Goal: Navigation & Orientation: Find specific page/section

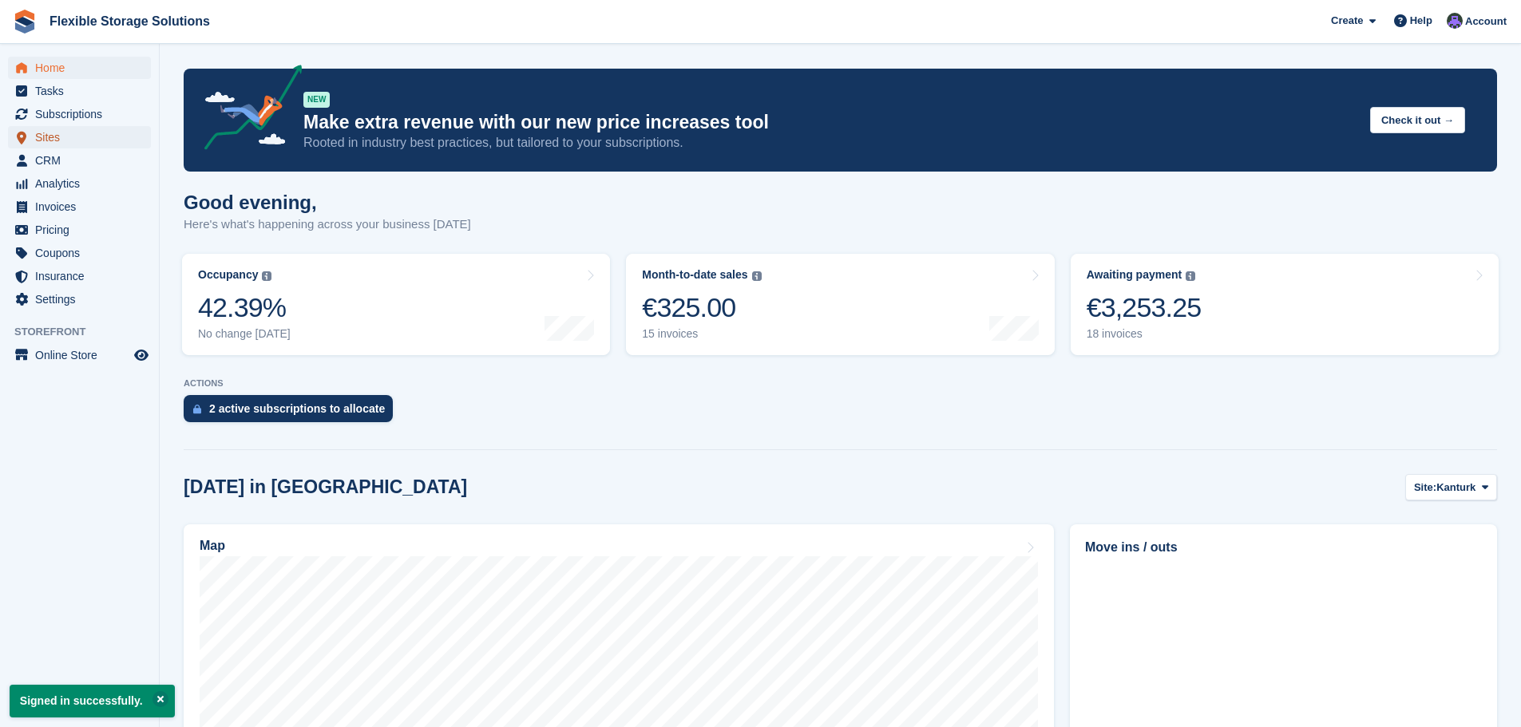
click at [47, 133] on span "Sites" at bounding box center [83, 137] width 96 height 22
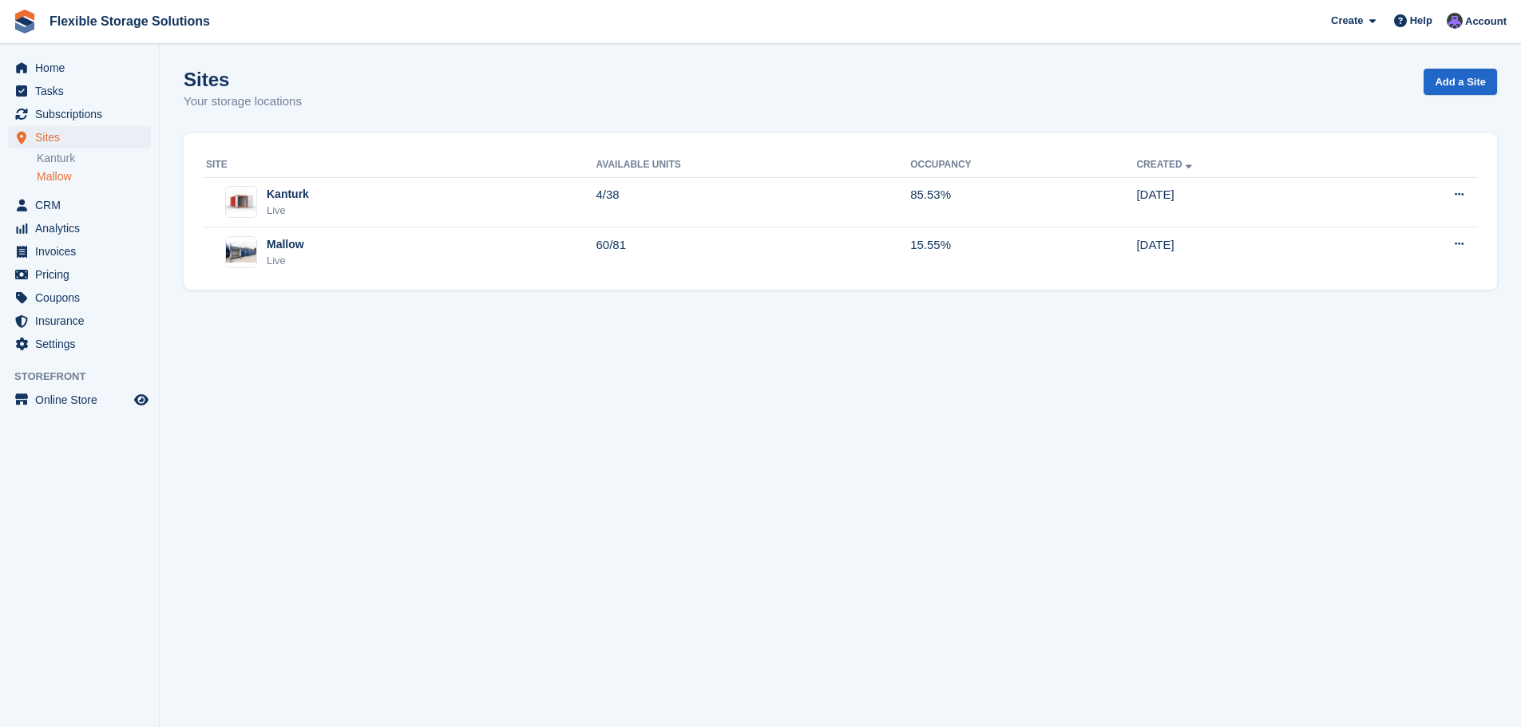
click at [65, 172] on link "Mallow" at bounding box center [94, 176] width 114 height 15
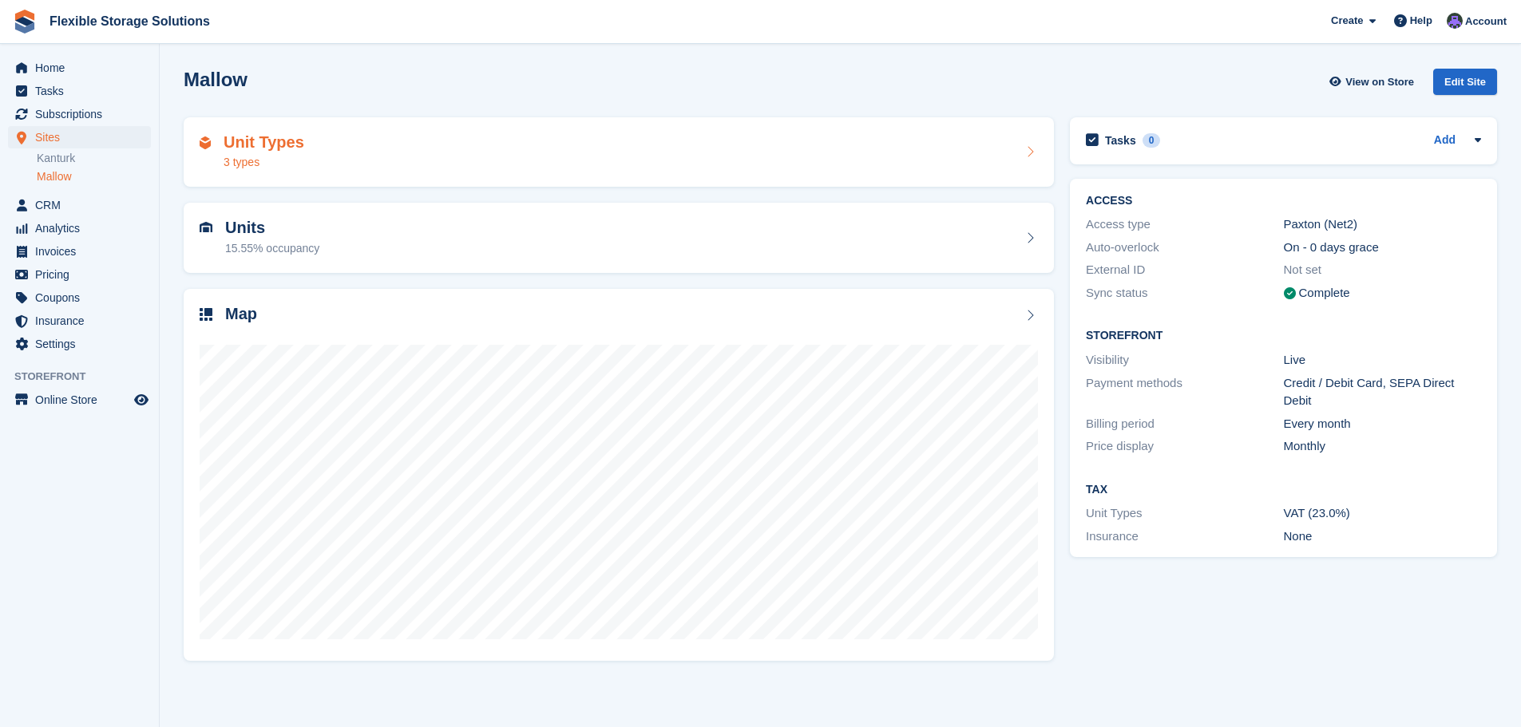
click at [275, 162] on div "3 types" at bounding box center [264, 162] width 81 height 17
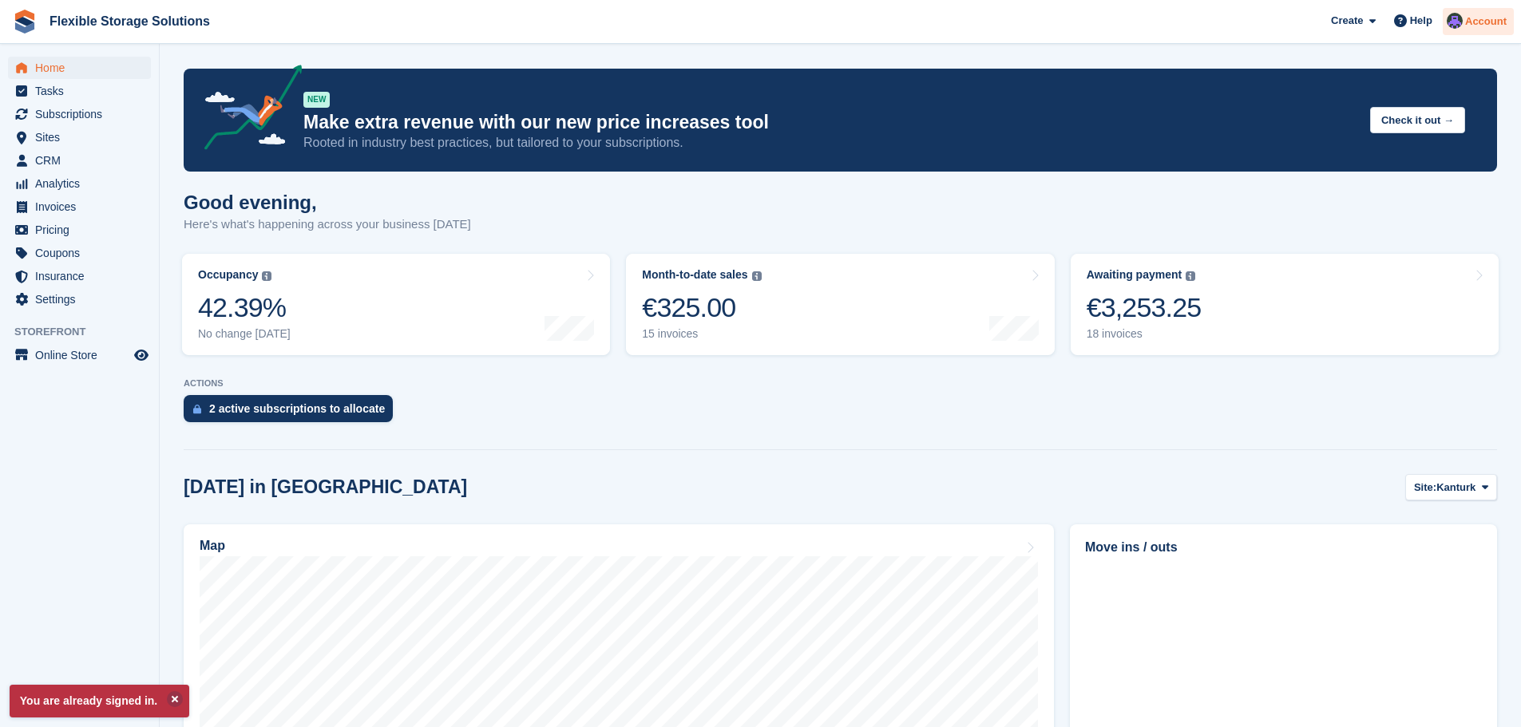
click at [1498, 21] on span "Account" at bounding box center [1486, 22] width 42 height 16
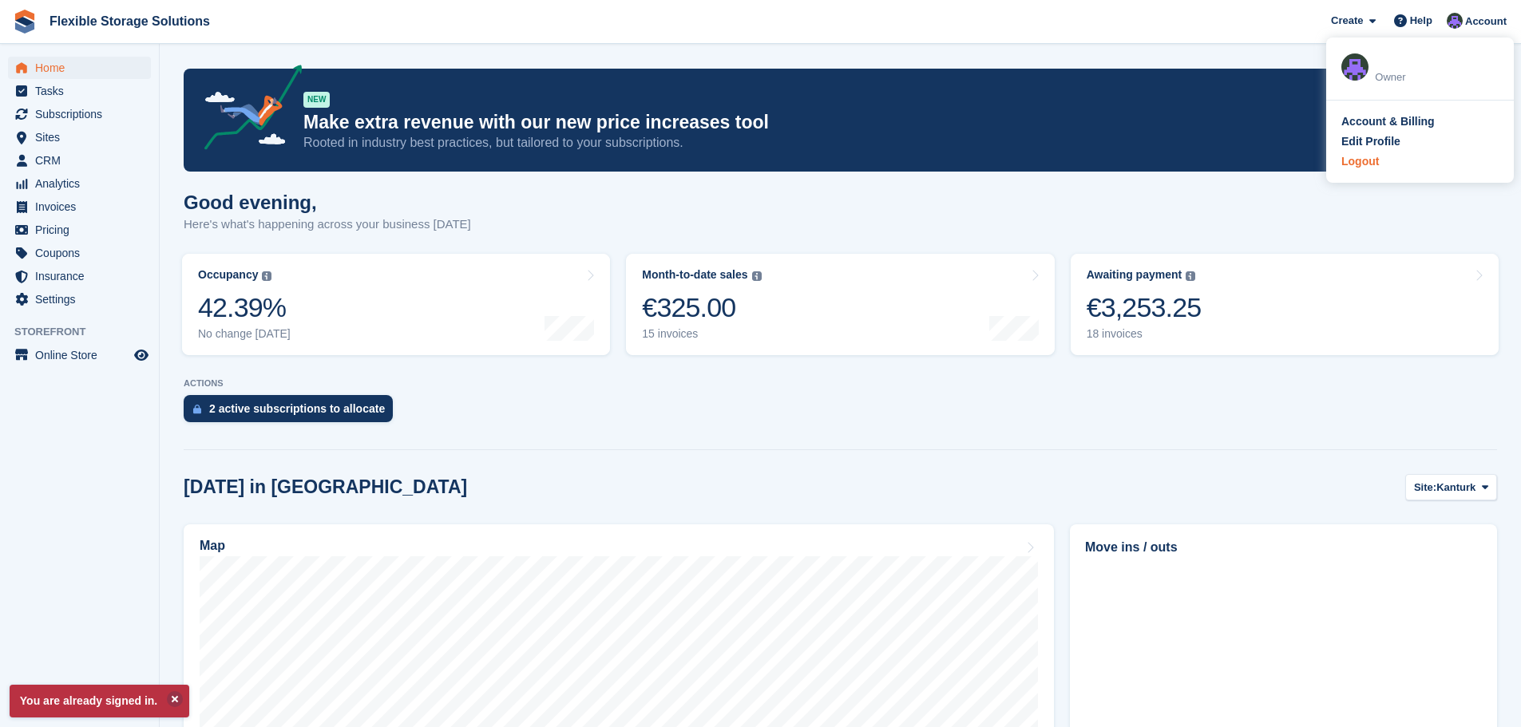
click at [1364, 157] on div "Logout" at bounding box center [1360, 161] width 38 height 17
